Goal: Task Accomplishment & Management: Use online tool/utility

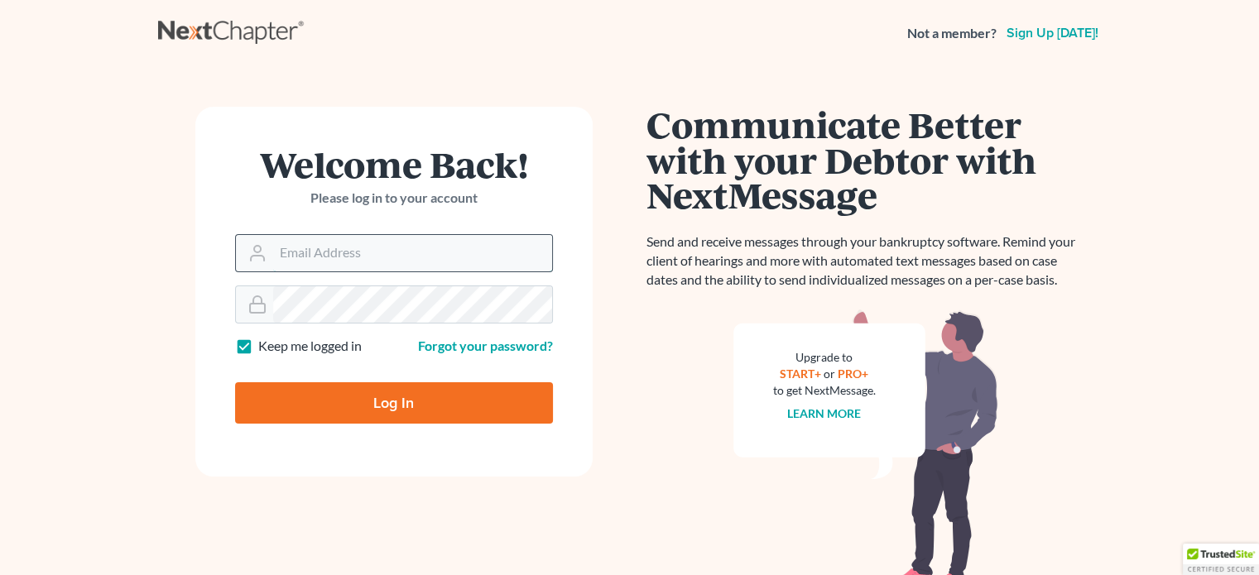
click at [342, 254] on input "Email Address" at bounding box center [412, 253] width 279 height 36
type input "[EMAIL_ADDRESS][DOMAIN_NAME]"
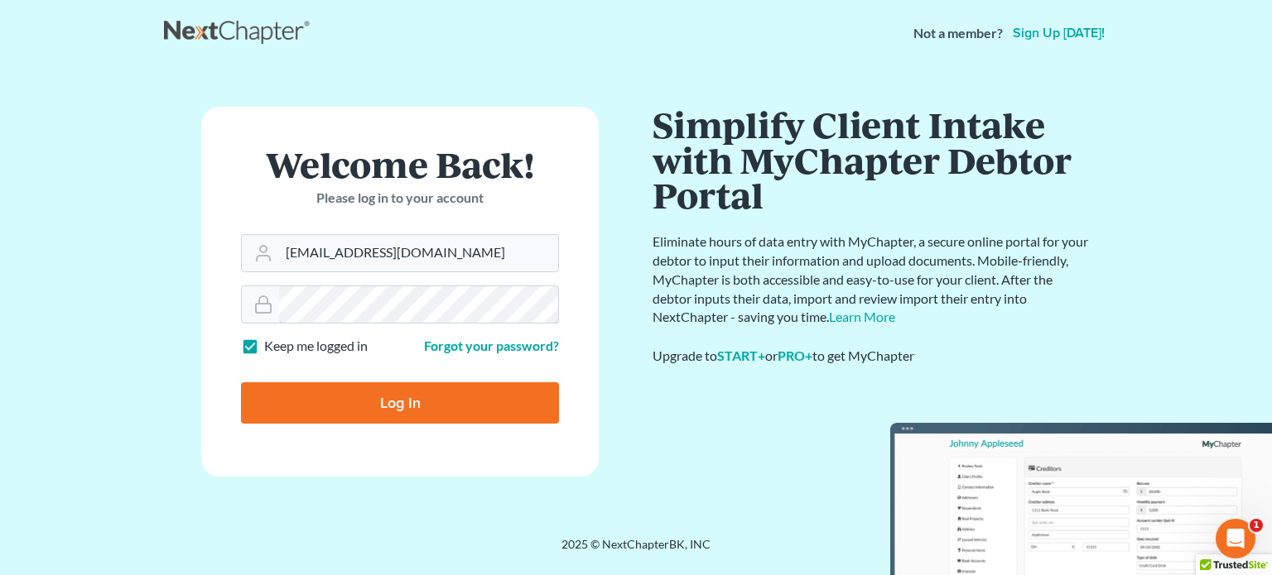
click at [241, 383] on input "Log In" at bounding box center [400, 403] width 318 height 41
type input "Thinking..."
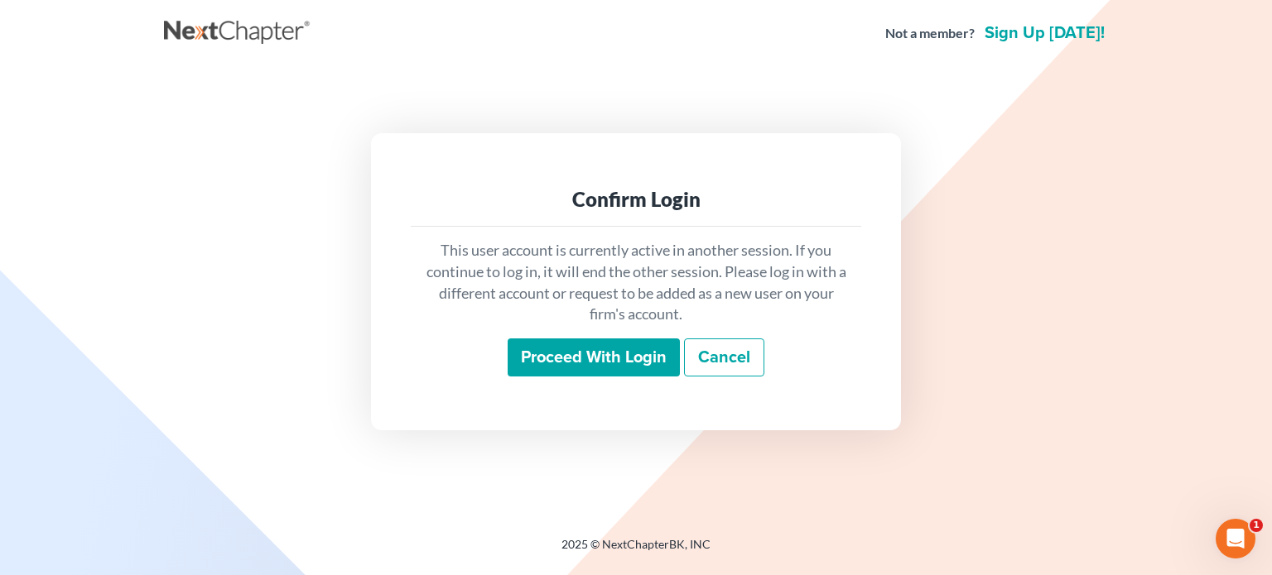
click at [586, 358] on input "Proceed with login" at bounding box center [594, 358] width 172 height 38
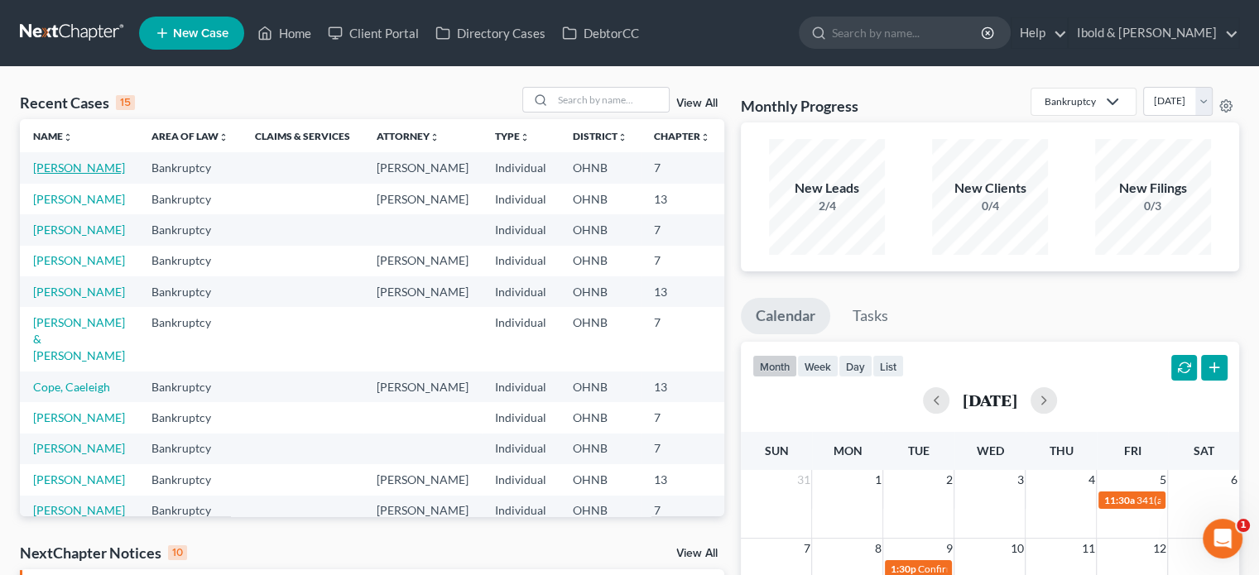
click at [54, 175] on link "Binder, Raymond" at bounding box center [79, 168] width 92 height 14
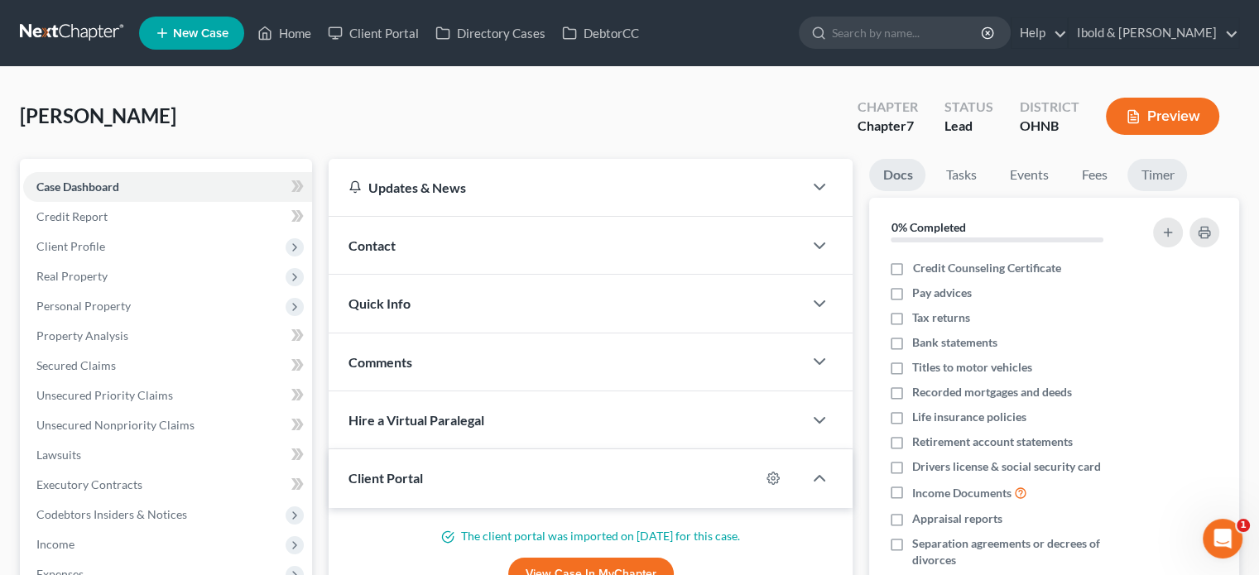
click at [1166, 178] on link "Timer" at bounding box center [1158, 175] width 60 height 32
